Goal: Task Accomplishment & Management: Manage account settings

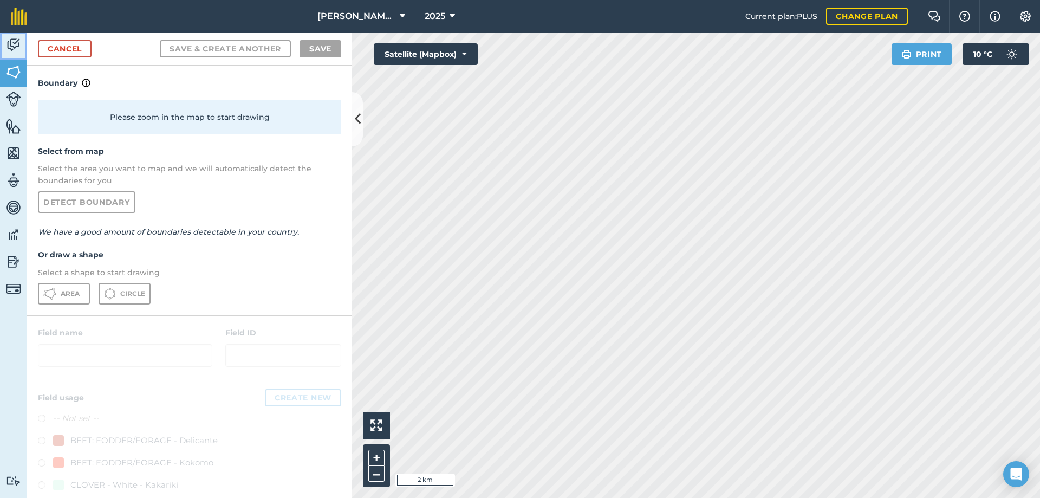
click at [14, 46] on img at bounding box center [13, 45] width 15 height 16
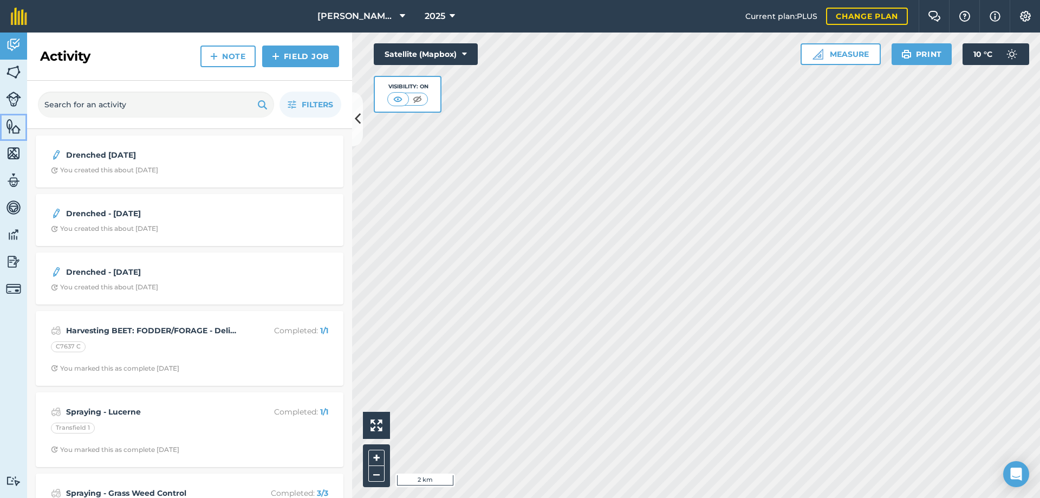
click at [10, 129] on img at bounding box center [13, 126] width 15 height 16
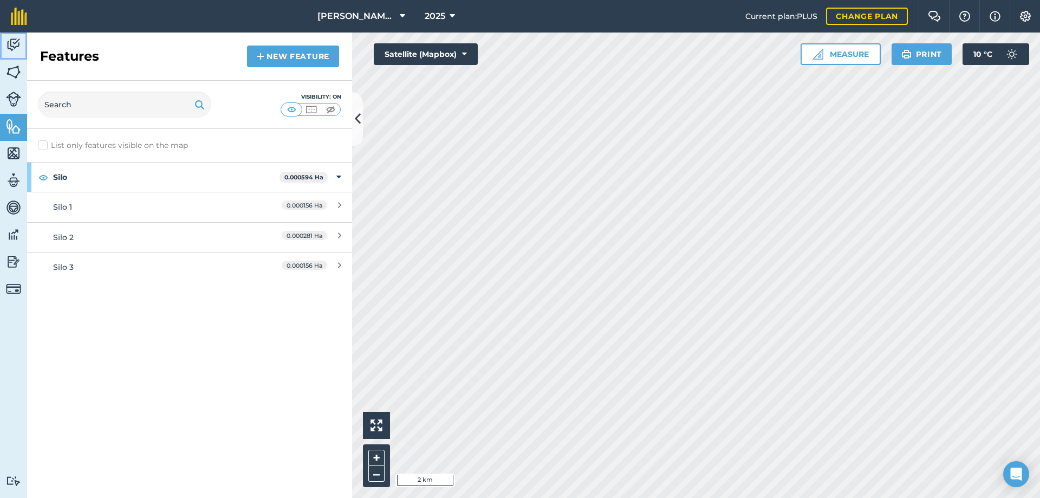
click at [15, 50] on img at bounding box center [13, 45] width 15 height 16
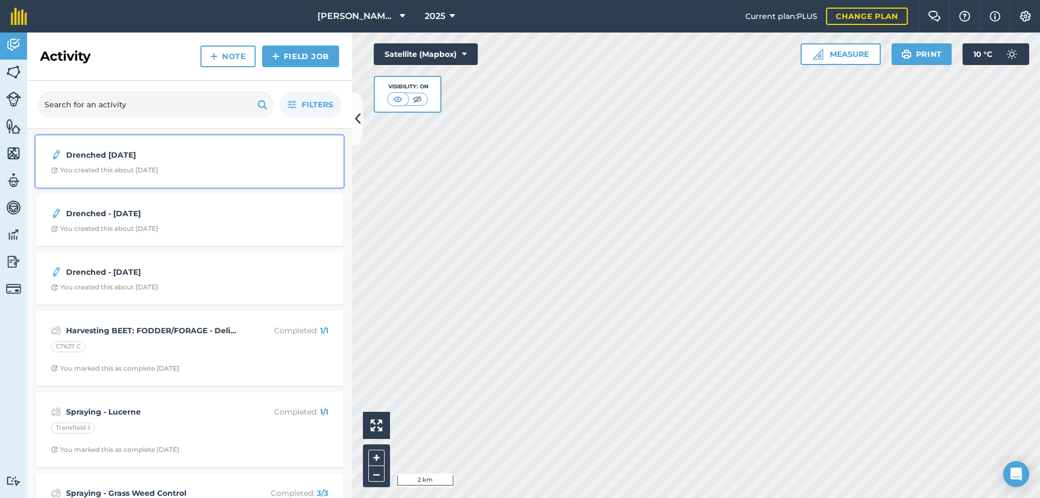
click at [119, 161] on strong "Drenched [DATE]" at bounding box center [152, 155] width 172 height 12
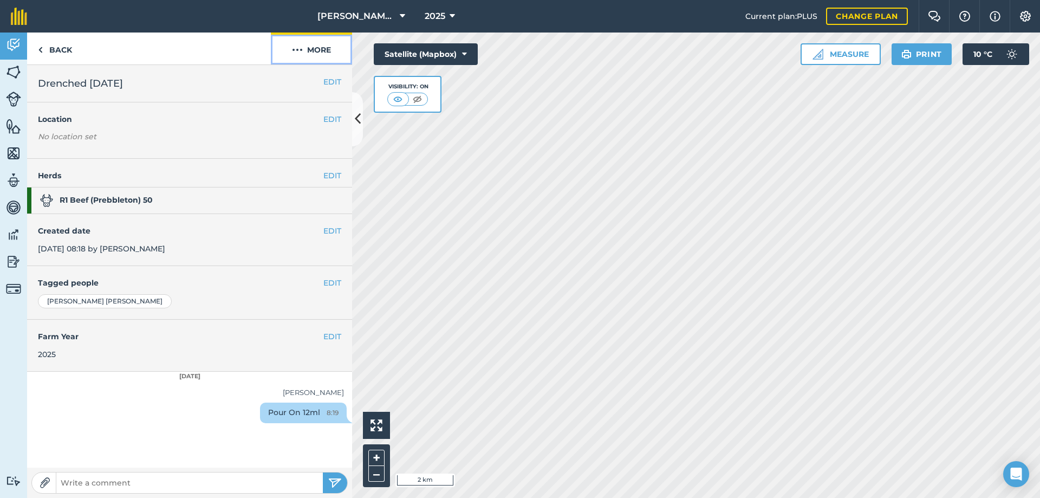
click at [300, 50] on img at bounding box center [297, 49] width 11 height 13
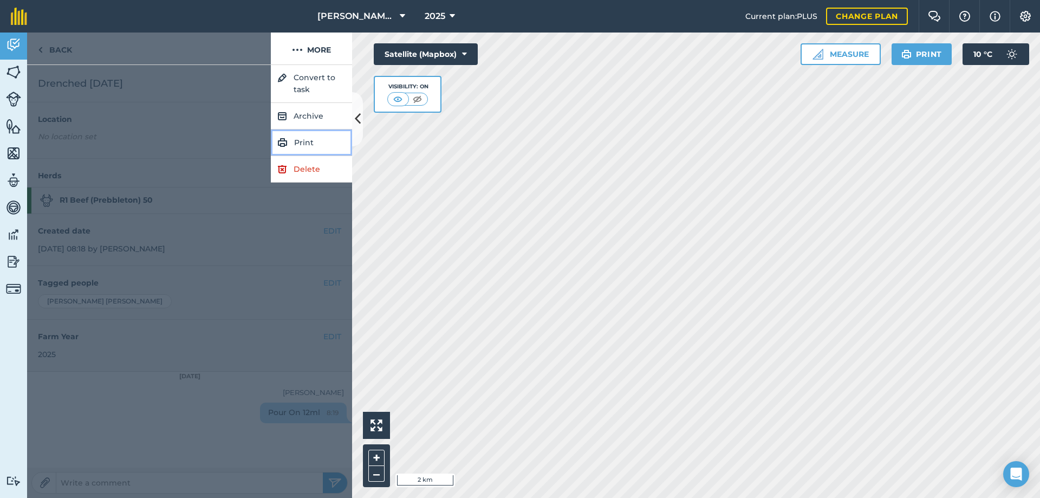
click at [302, 144] on link "Print" at bounding box center [311, 142] width 81 height 27
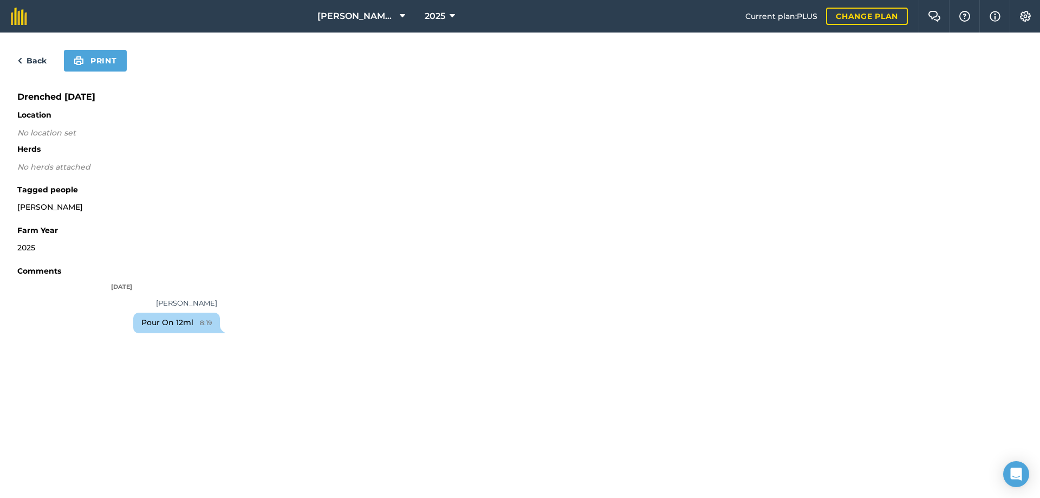
click at [97, 74] on div "Back Print Drenched [DATE] Location No location set Herds No herds attached Tag…" at bounding box center [520, 265] width 1040 height 465
click at [99, 61] on button "Print" at bounding box center [95, 61] width 63 height 22
click at [40, 63] on link "Back" at bounding box center [31, 60] width 29 height 13
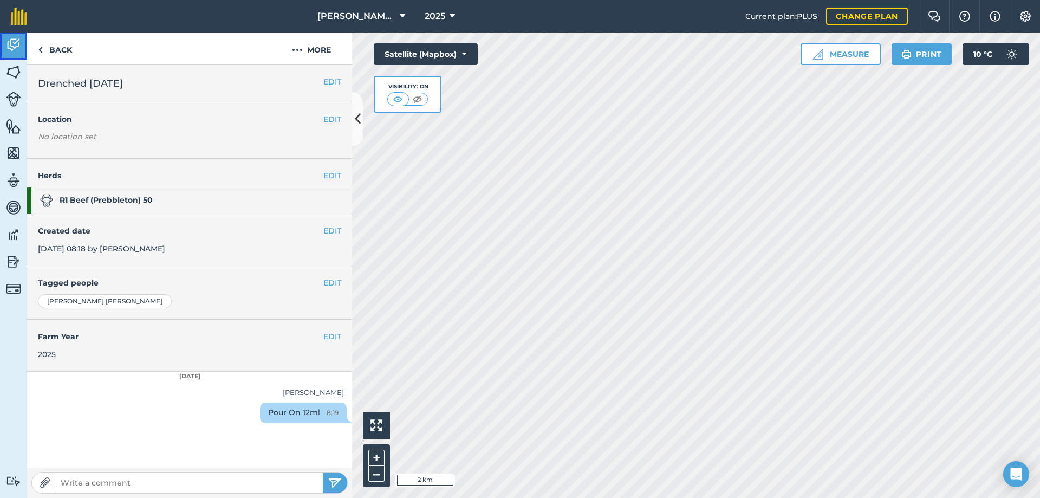
click at [16, 50] on img at bounding box center [13, 45] width 15 height 16
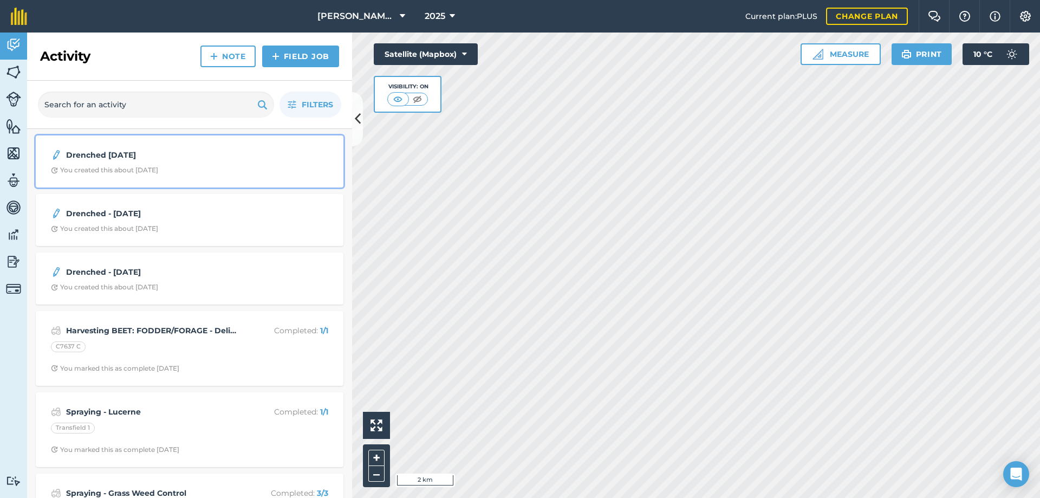
click at [122, 155] on strong "Drenched 18/7/25" at bounding box center [152, 155] width 172 height 12
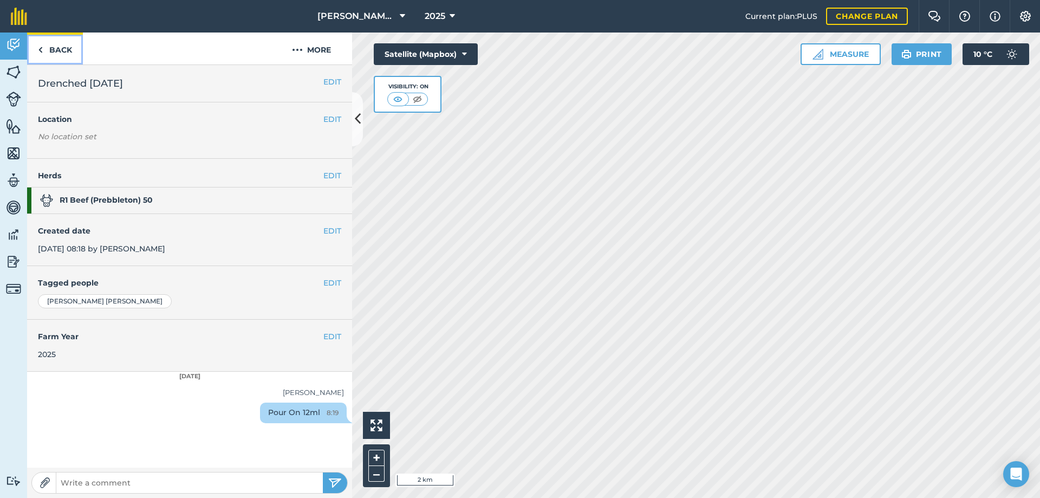
click at [51, 53] on link "Back" at bounding box center [55, 49] width 56 height 32
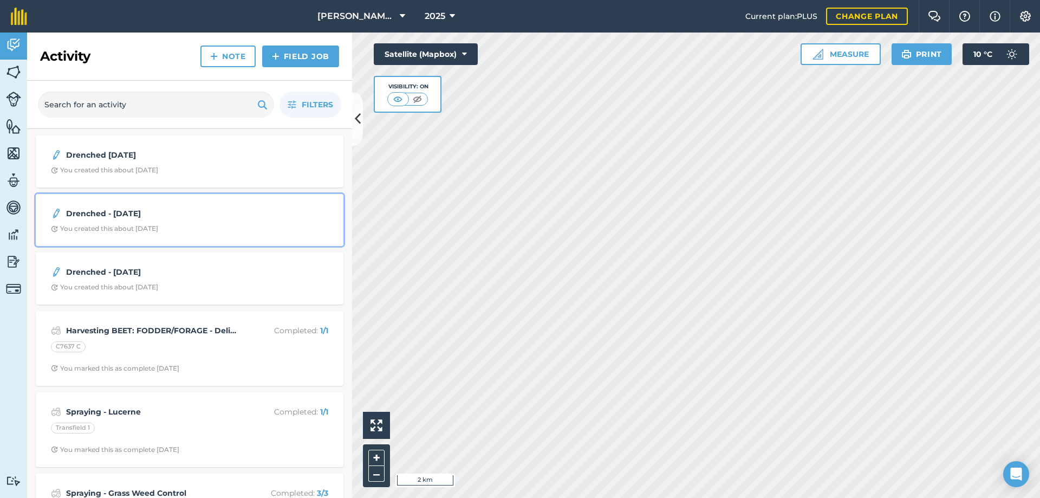
click at [86, 215] on strong "Drenched - 18/7/25" at bounding box center [152, 213] width 172 height 12
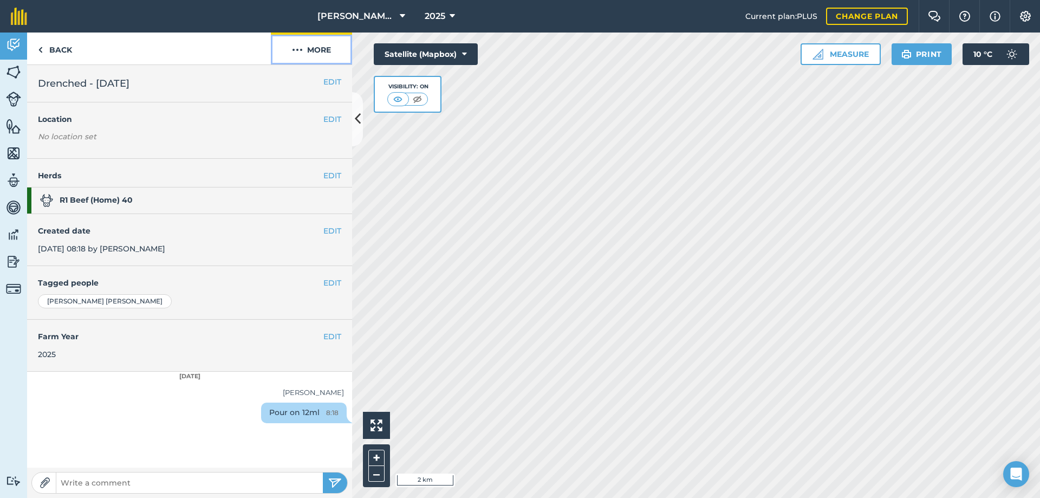
click at [302, 50] on img at bounding box center [297, 49] width 11 height 13
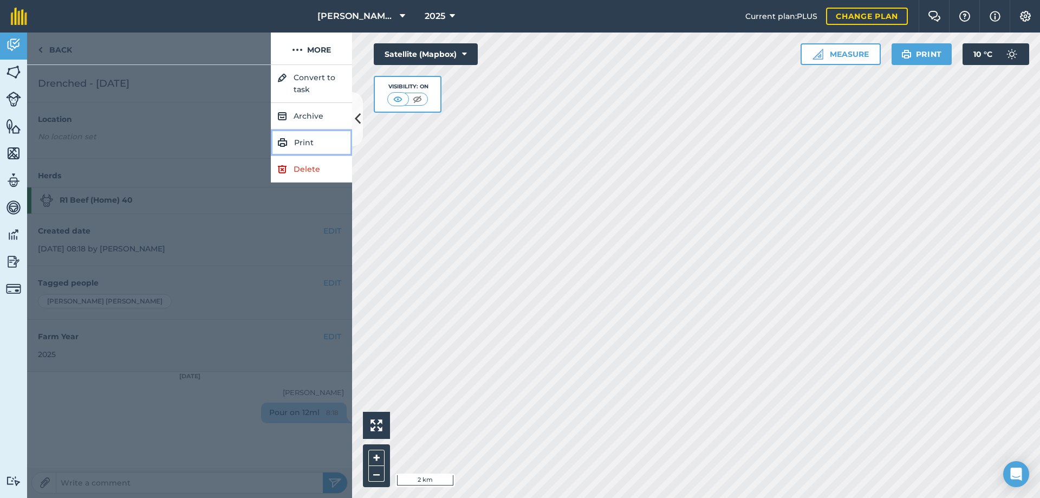
click at [299, 141] on link "Print" at bounding box center [311, 142] width 81 height 27
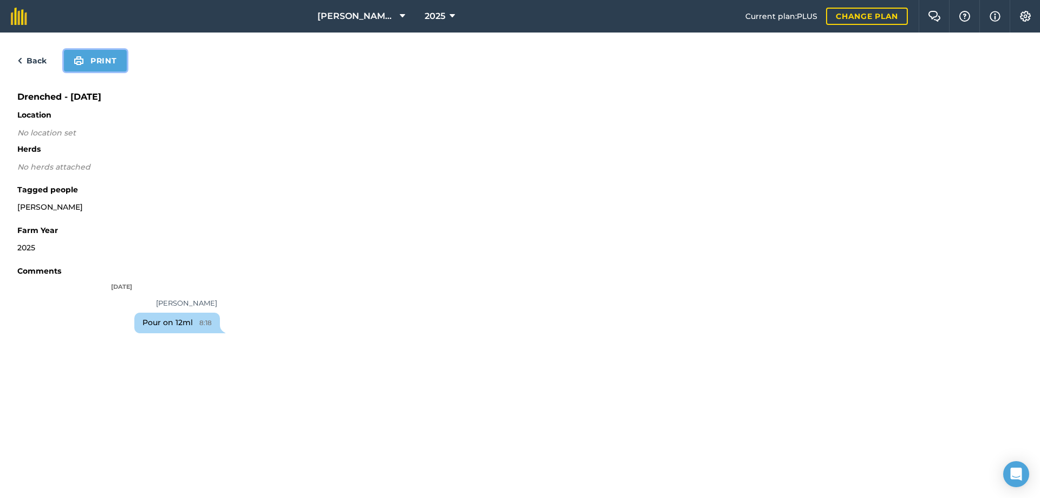
click at [88, 57] on button "Print" at bounding box center [95, 61] width 63 height 22
click at [34, 63] on link "Back" at bounding box center [31, 60] width 29 height 13
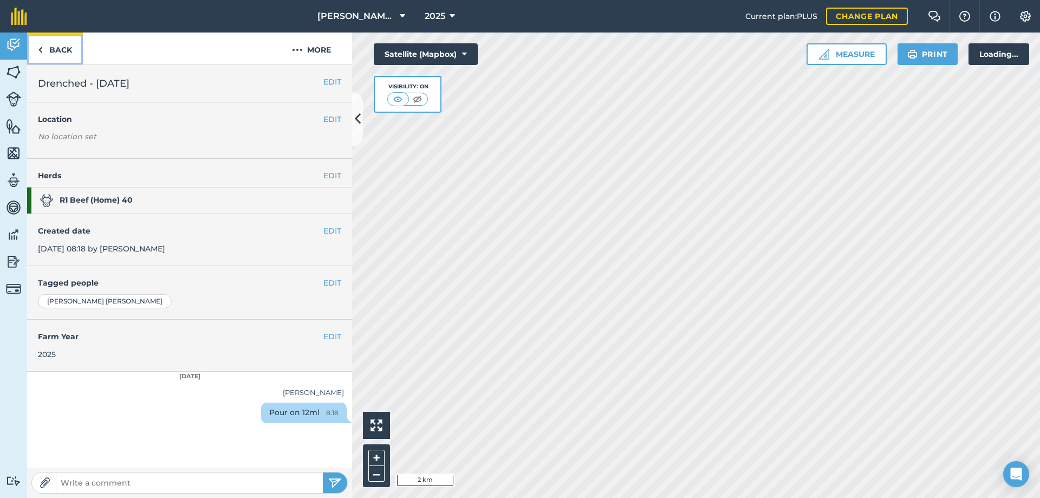
click at [54, 53] on link "Back" at bounding box center [55, 49] width 56 height 32
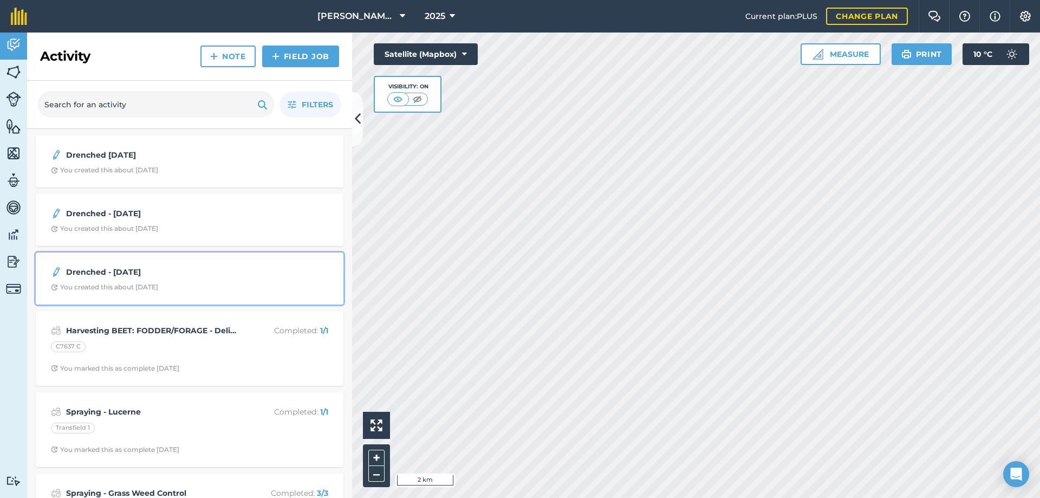
click at [96, 267] on strong "Drenched - 18/7/25" at bounding box center [152, 272] width 172 height 12
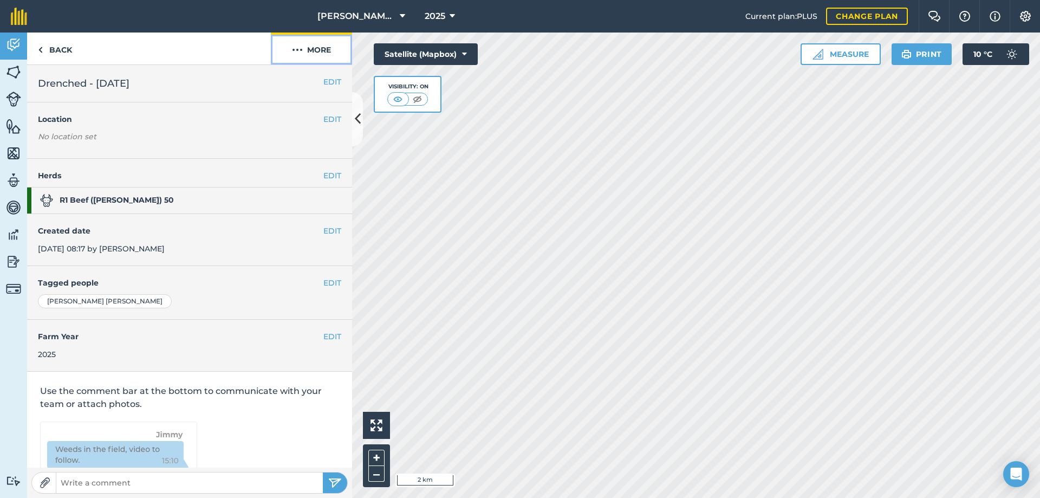
click at [318, 51] on button "More" at bounding box center [311, 49] width 81 height 32
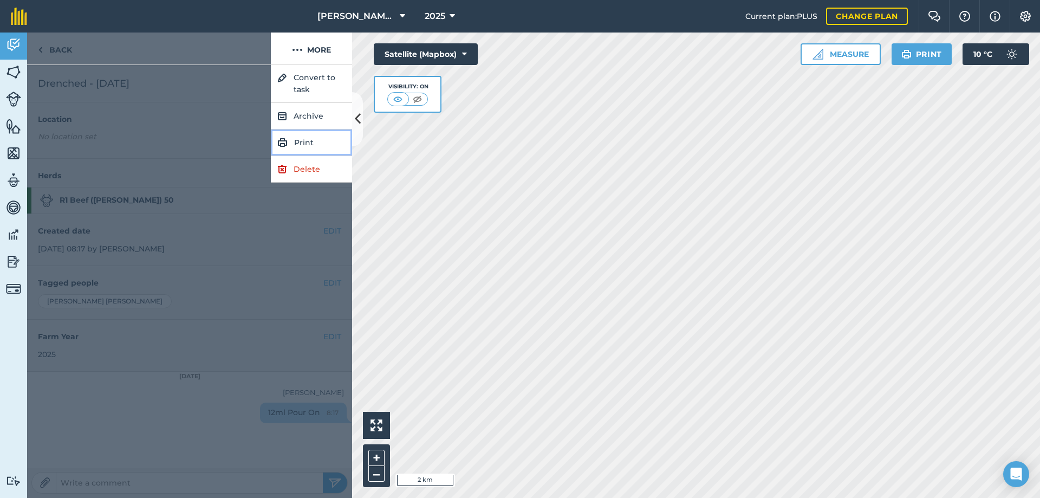
click at [301, 141] on link "Print" at bounding box center [311, 142] width 81 height 27
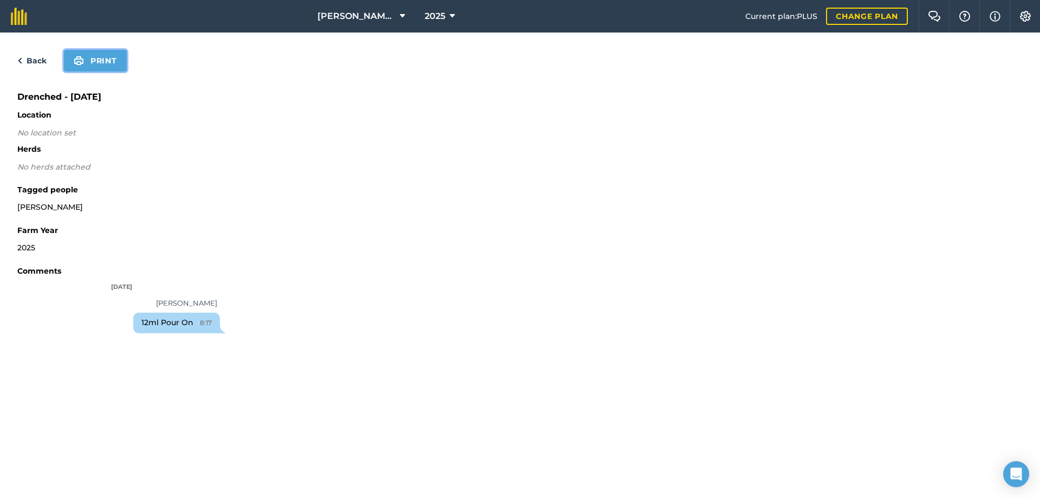
click at [112, 57] on button "Print" at bounding box center [95, 61] width 63 height 22
click at [22, 62] on link "Back" at bounding box center [31, 60] width 29 height 13
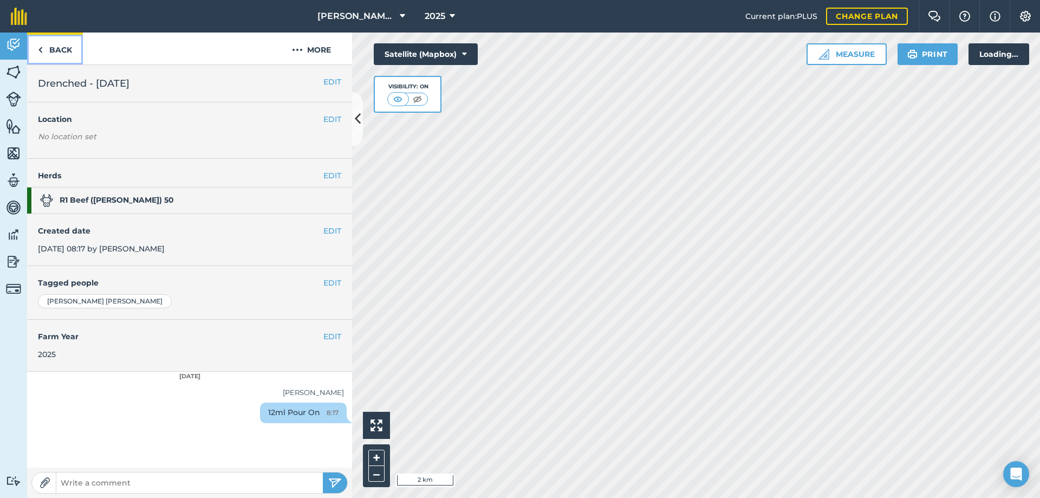
click at [60, 53] on link "Back" at bounding box center [55, 49] width 56 height 32
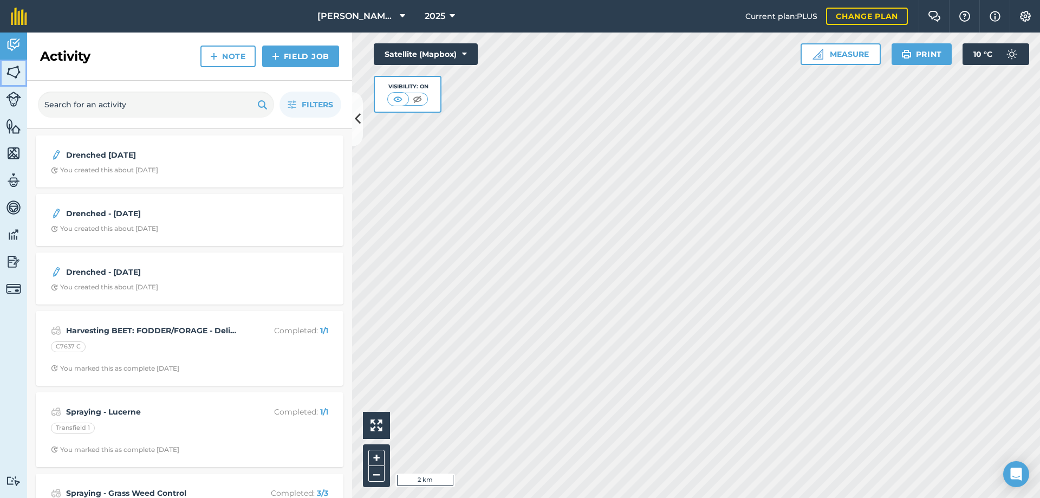
click at [18, 70] on img at bounding box center [13, 72] width 15 height 16
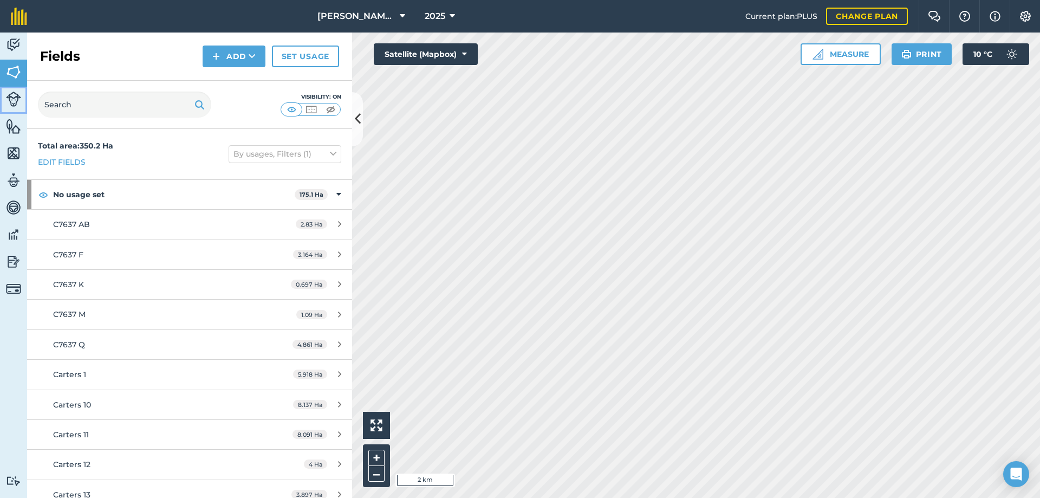
click at [9, 99] on img at bounding box center [13, 99] width 15 height 15
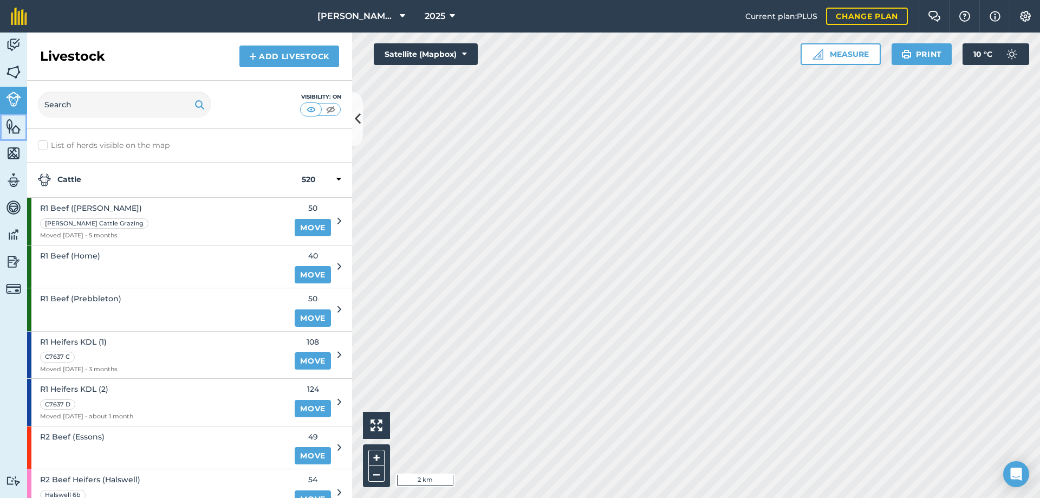
click at [16, 128] on img at bounding box center [13, 126] width 15 height 16
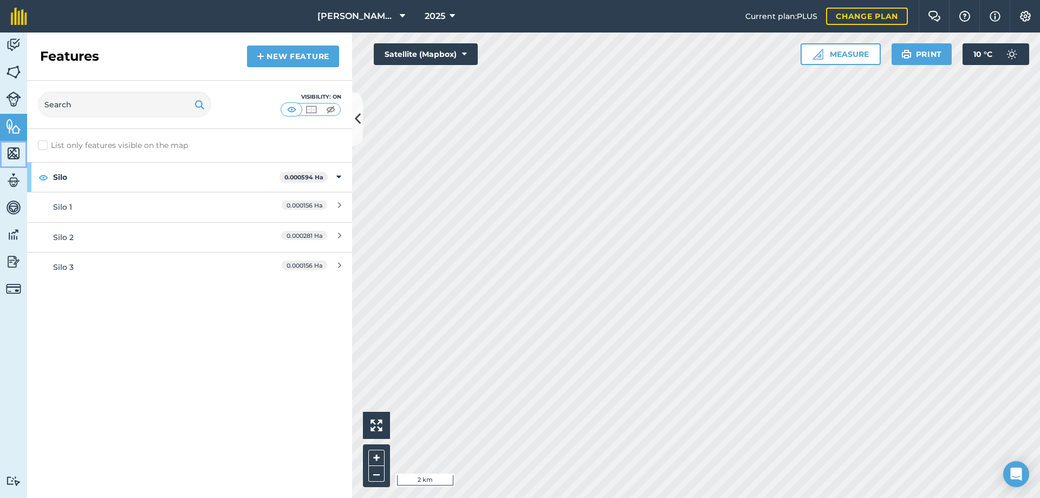
click at [14, 157] on img at bounding box center [13, 153] width 15 height 16
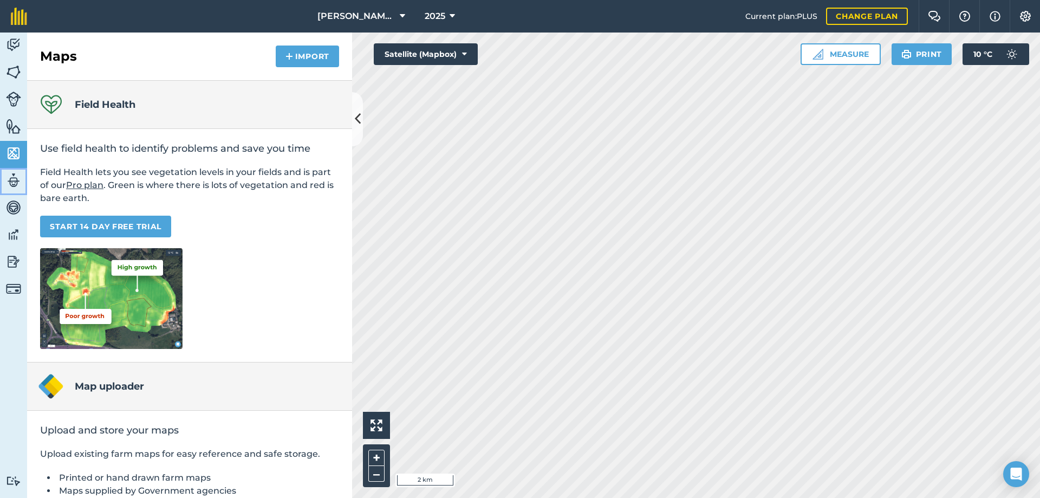
click at [13, 178] on img at bounding box center [13, 180] width 15 height 16
select select "MEMBER"
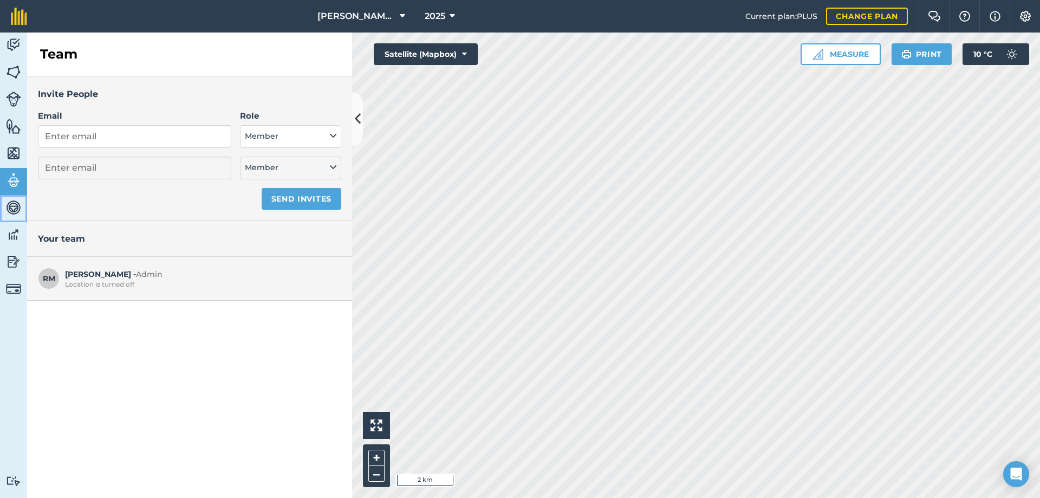
click at [11, 209] on img at bounding box center [13, 207] width 15 height 16
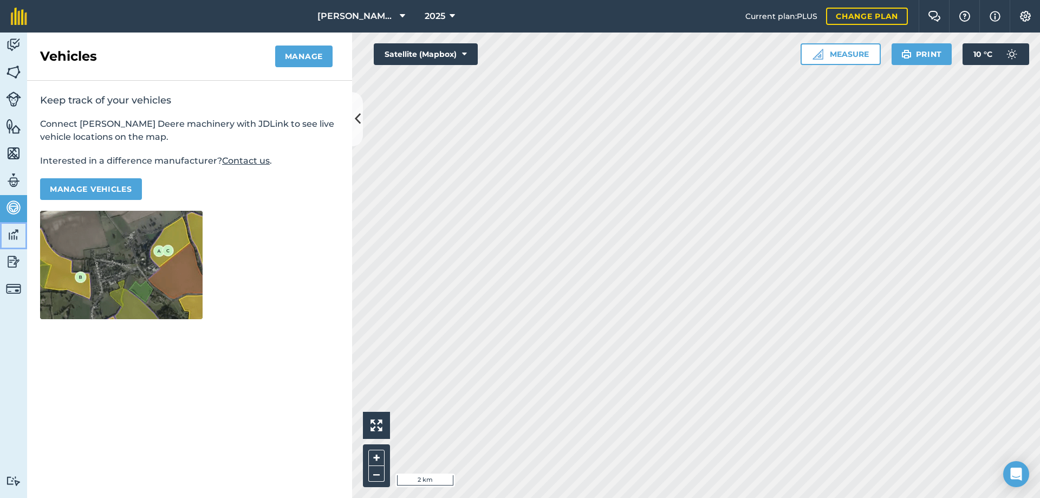
click at [16, 233] on img at bounding box center [13, 234] width 15 height 16
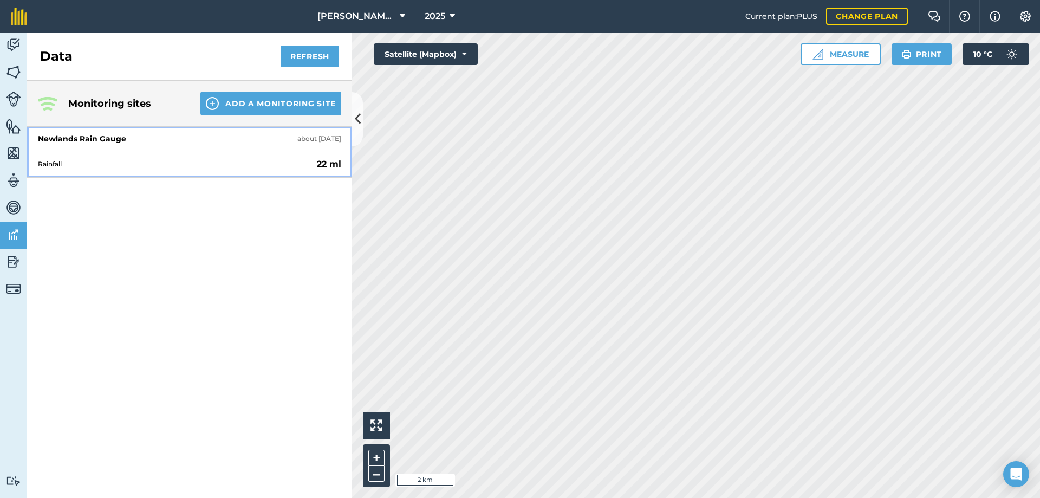
click at [151, 155] on div "Rainfall 22 ml" at bounding box center [189, 164] width 303 height 27
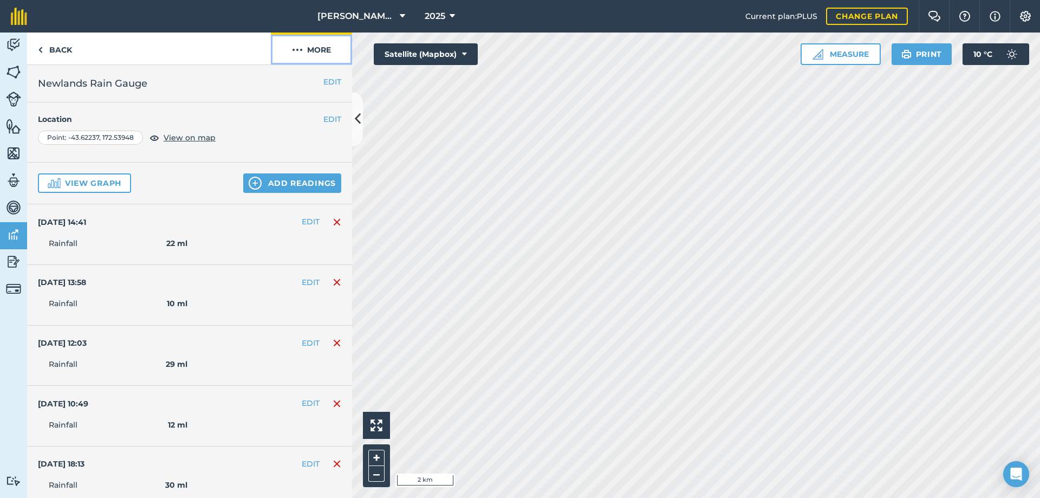
click at [301, 50] on img at bounding box center [297, 49] width 11 height 13
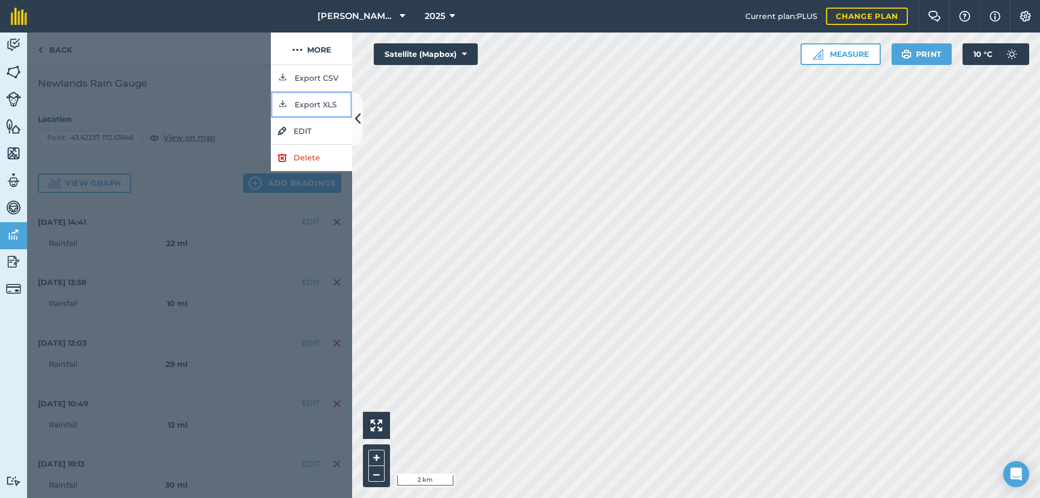
click at [312, 105] on button "Export XLS" at bounding box center [311, 105] width 81 height 27
click at [18, 258] on img at bounding box center [13, 262] width 15 height 16
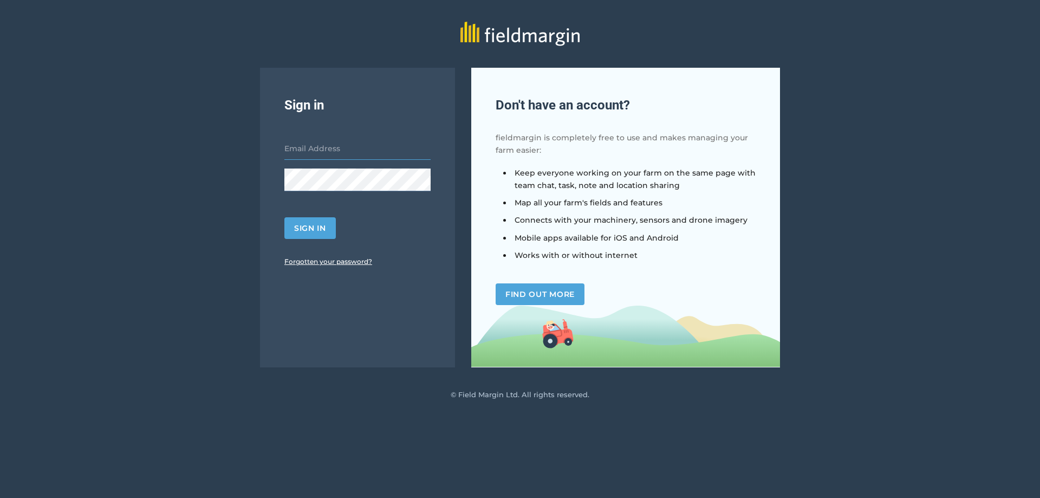
click at [339, 151] on input "email" at bounding box center [357, 148] width 146 height 23
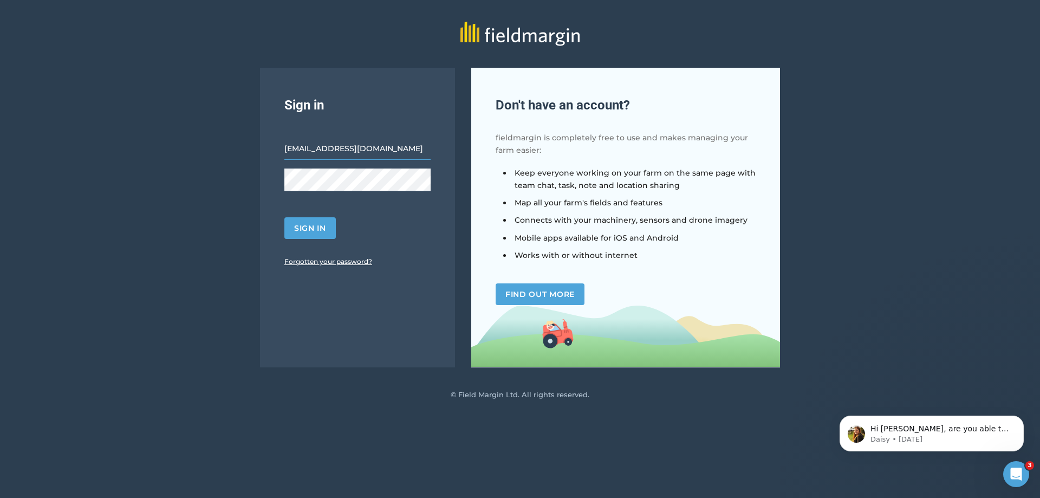
type input "office@mccarthycontracting.co.nz"
click at [299, 237] on button "Sign in" at bounding box center [309, 228] width 51 height 22
click at [306, 229] on button "Sign in" at bounding box center [309, 228] width 51 height 22
click at [308, 228] on button "Sign in" at bounding box center [309, 228] width 51 height 22
click at [309, 223] on button "Sign in" at bounding box center [309, 228] width 51 height 22
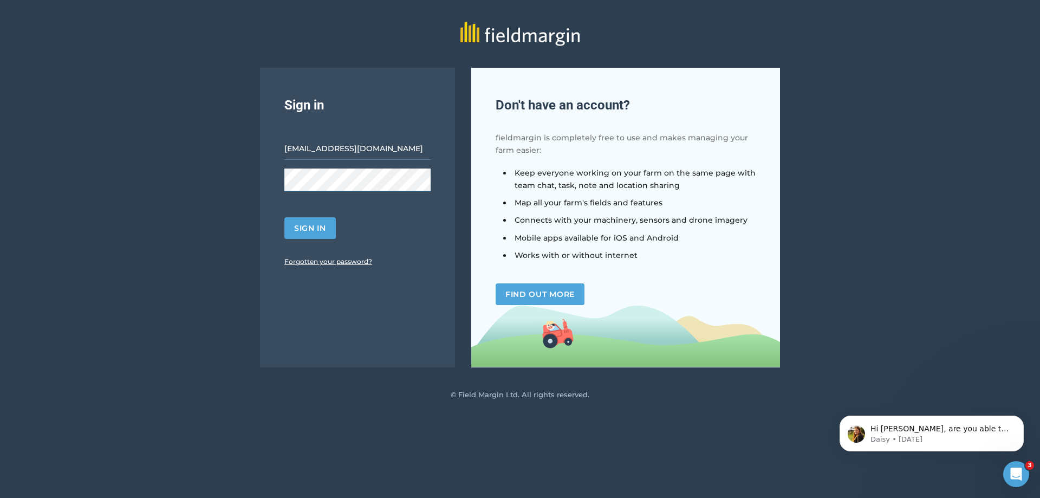
click at [249, 190] on div "Sign in office@mccarthycontracting.co.nz Sign in Forgotten your password? Don '…" at bounding box center [520, 218] width 1040 height 300
click at [295, 227] on button "Sign in" at bounding box center [309, 228] width 51 height 22
click at [249, 189] on div "Sign in office@mccarthycontracting.co.nz Sign in Forgotten your password? Don '…" at bounding box center [520, 218] width 1040 height 300
click at [300, 231] on button "Sign in" at bounding box center [309, 228] width 51 height 22
click at [299, 234] on button "Sign in" at bounding box center [309, 228] width 51 height 22
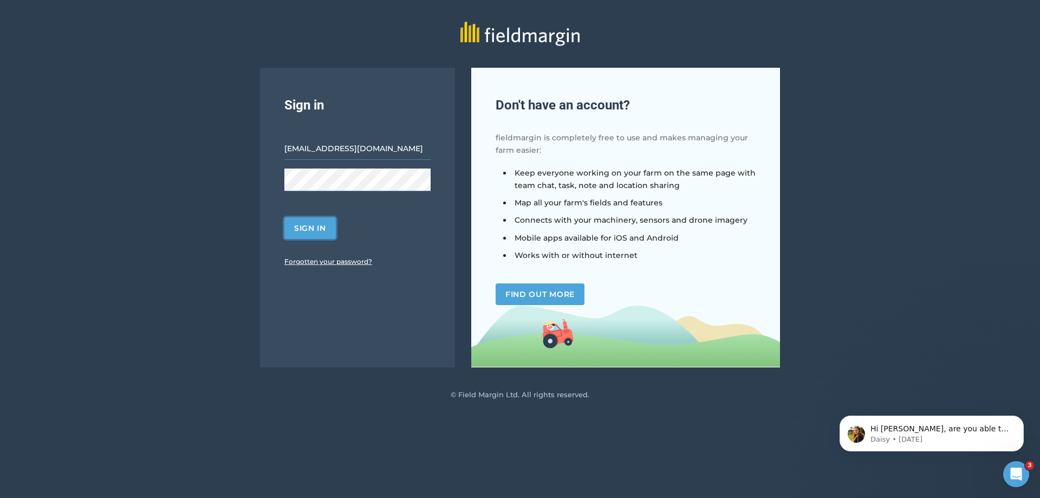
click at [299, 237] on button "Sign in" at bounding box center [309, 228] width 51 height 22
click at [533, 293] on link "Find out more" at bounding box center [540, 294] width 89 height 22
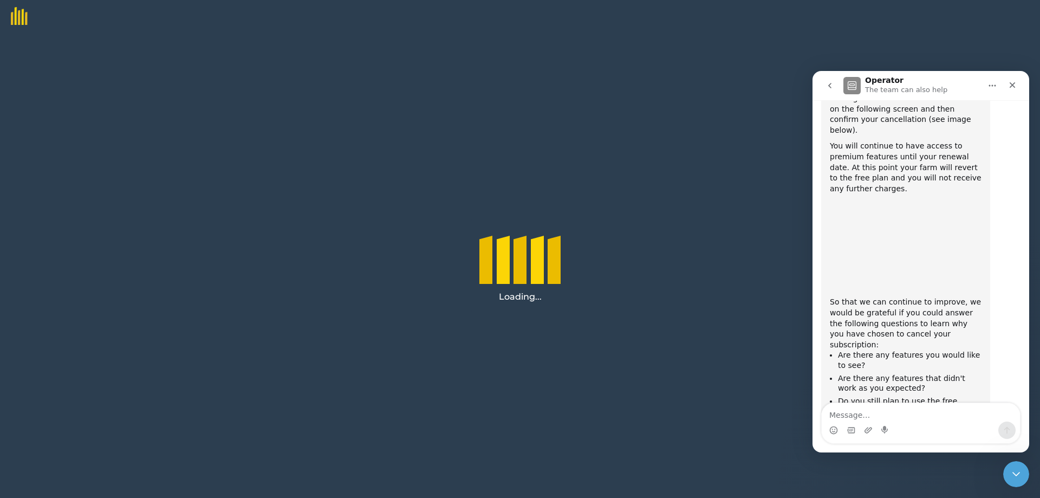
scroll to position [454, 0]
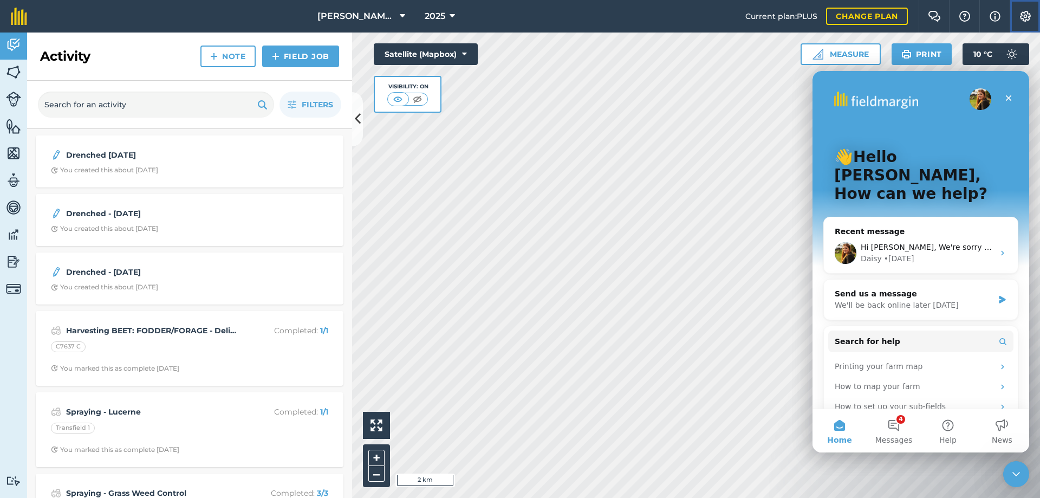
click at [1024, 16] on img at bounding box center [1025, 16] width 13 height 11
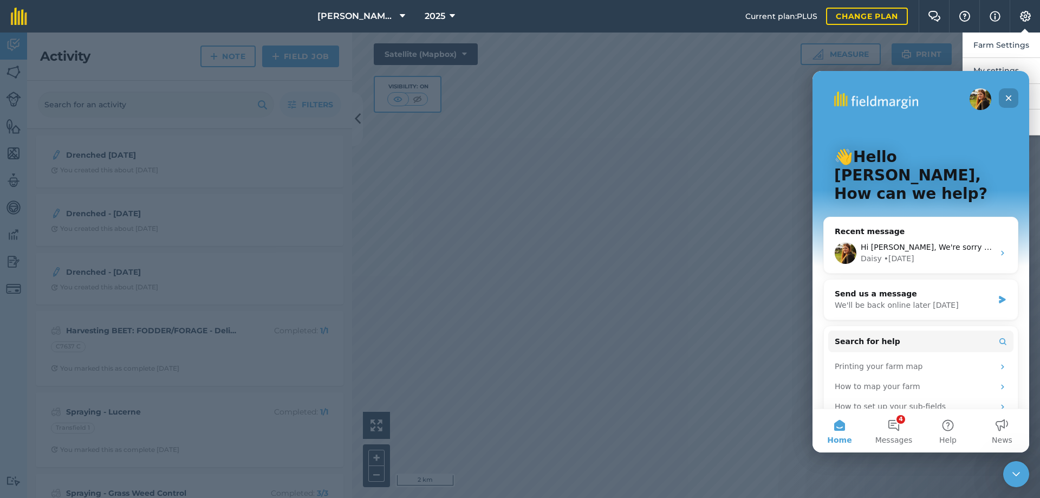
click at [1010, 98] on icon "Close" at bounding box center [1008, 98] width 9 height 9
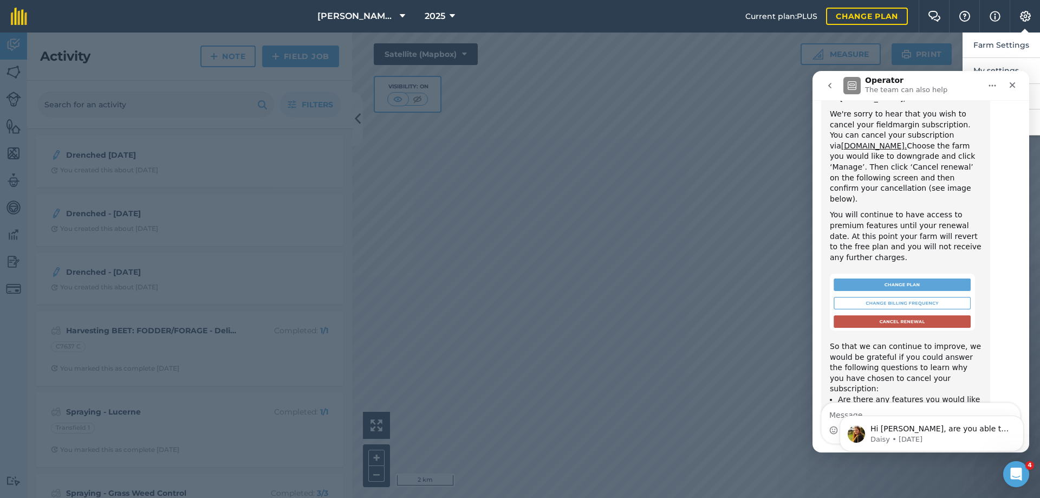
scroll to position [237, 0]
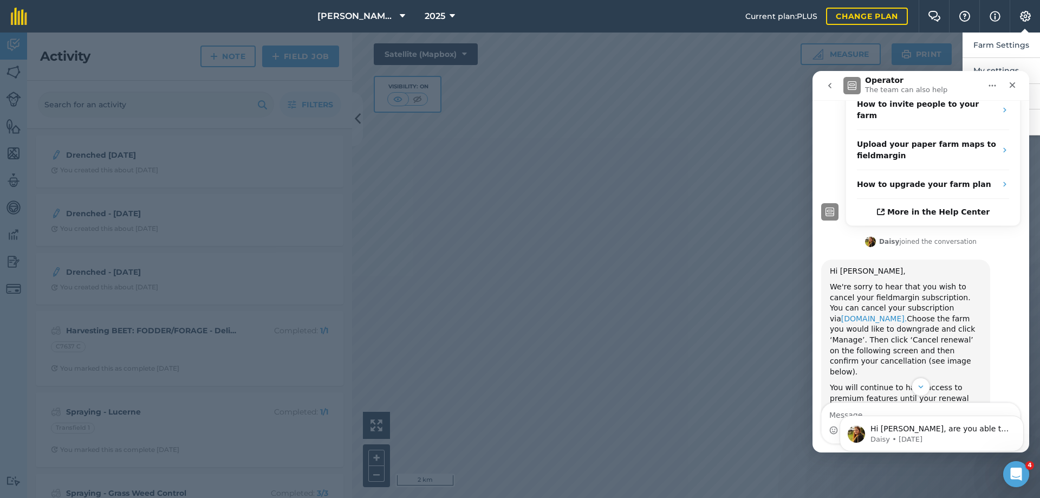
click at [891, 314] on link "account.fieldmargin.com." at bounding box center [874, 318] width 66 height 9
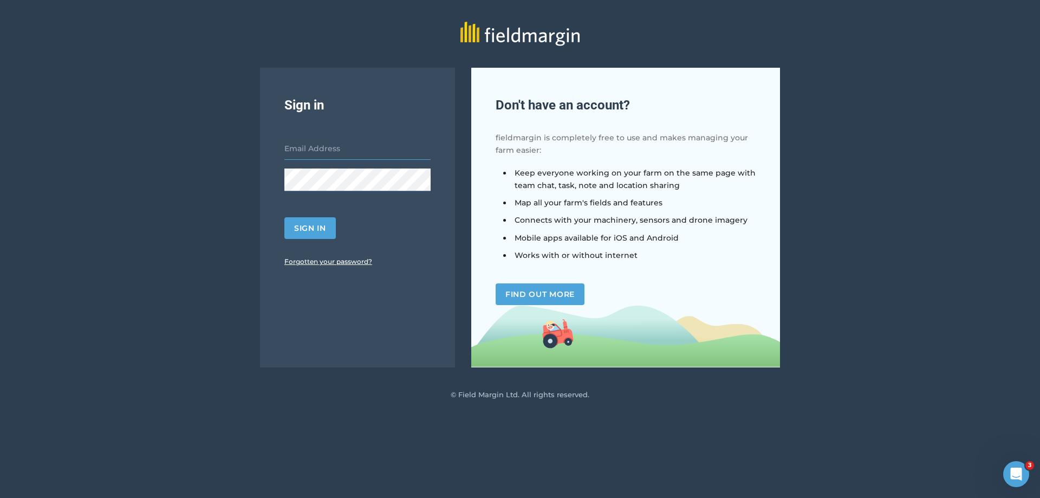
click at [345, 156] on input "email" at bounding box center [357, 148] width 146 height 23
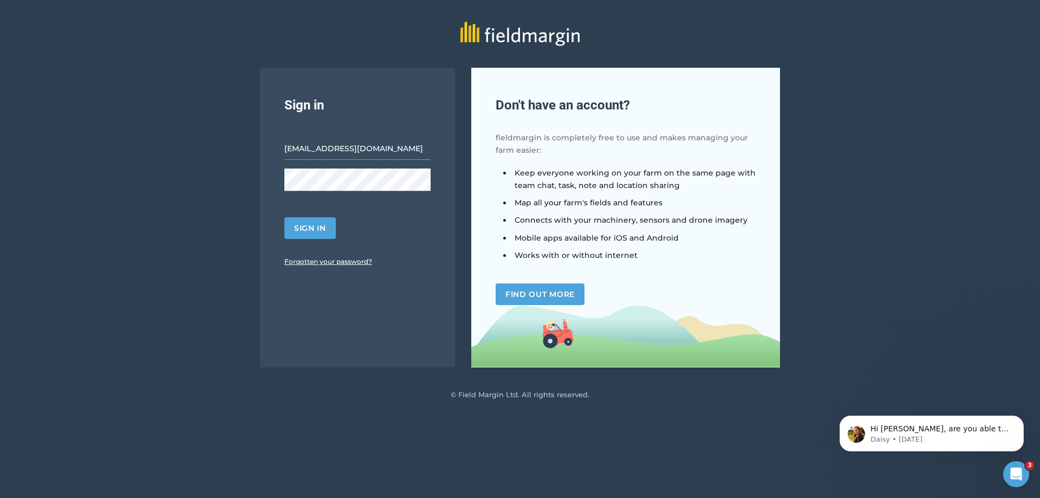
type input "office@mccarthycontracting.co.nz"
click at [307, 226] on button "Sign in" at bounding box center [309, 228] width 51 height 22
click at [907, 427] on p "Hi Rachel, are you able to help by writing a review? ⭐️ Thank you for continuin…" at bounding box center [941, 429] width 140 height 11
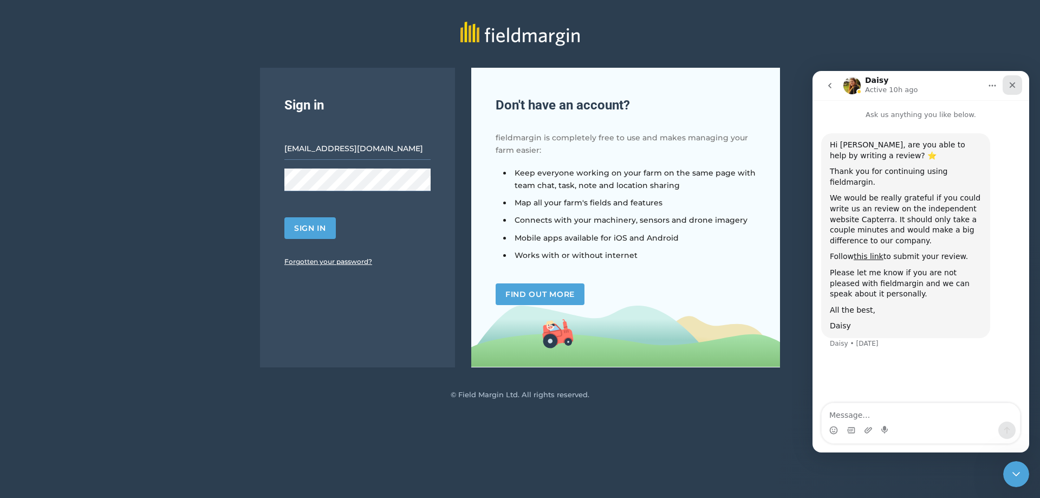
click at [1011, 85] on icon "Close" at bounding box center [1012, 85] width 9 height 9
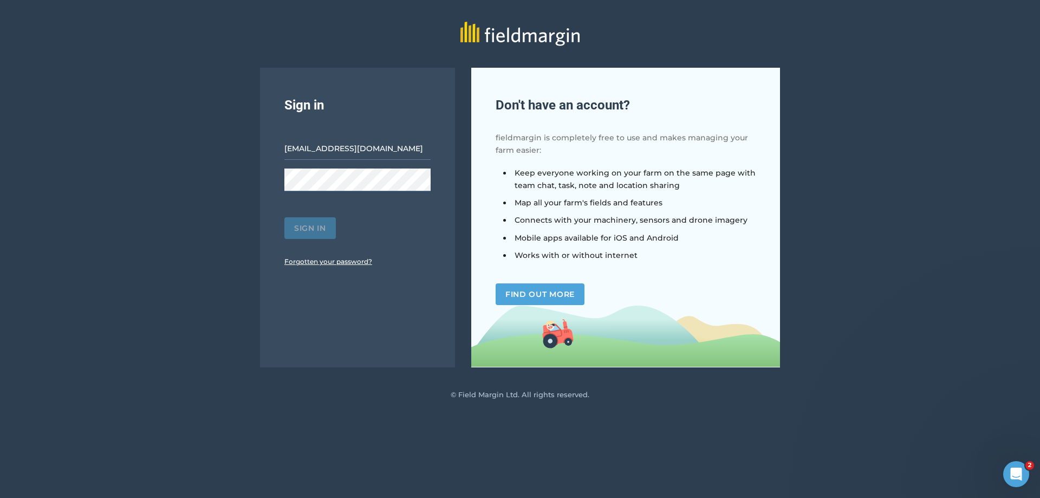
click at [315, 228] on button "Sign in" at bounding box center [309, 228] width 51 height 22
click at [316, 229] on button "Sign in" at bounding box center [309, 228] width 51 height 22
click at [314, 229] on button "Sign in" at bounding box center [309, 228] width 51 height 22
click at [308, 226] on button "Sign in" at bounding box center [309, 228] width 51 height 22
type input "[EMAIL_ADDRESS][DOMAIN_NAME]"
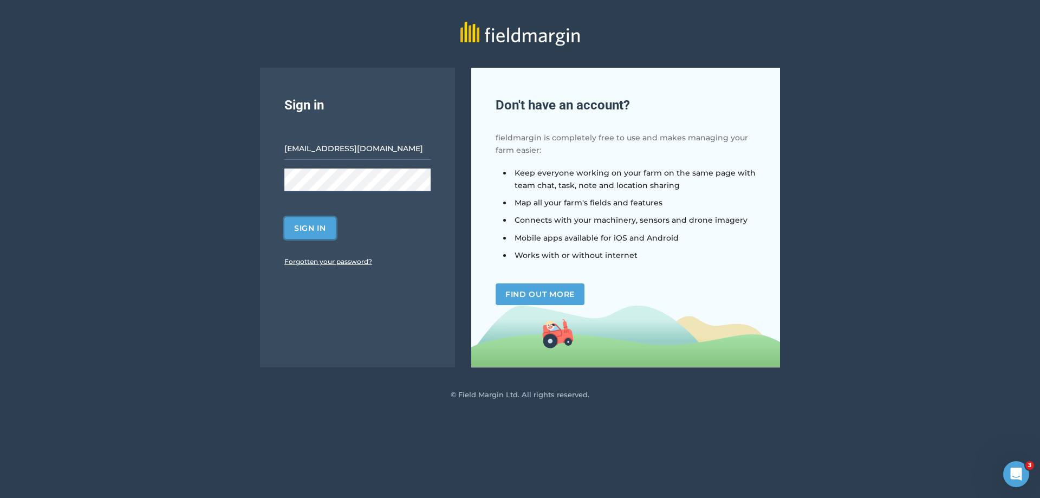
click at [329, 232] on button "Sign in" at bounding box center [309, 228] width 51 height 22
click at [329, 228] on button "Sign in" at bounding box center [309, 228] width 51 height 22
click at [311, 229] on button "Sign in" at bounding box center [309, 228] width 51 height 22
